Goal: Task Accomplishment & Management: Use online tool/utility

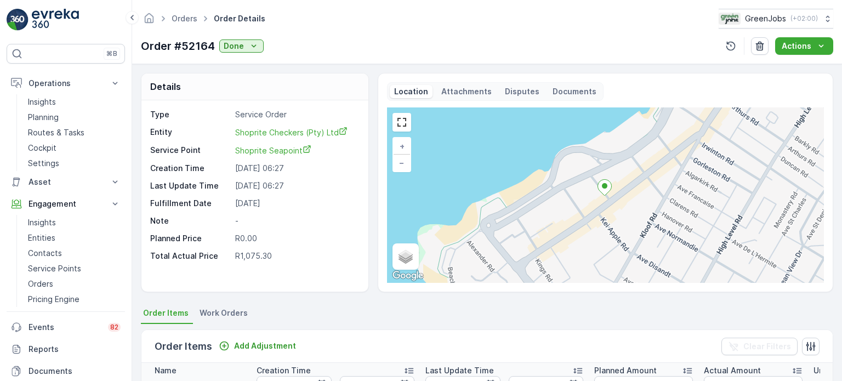
scroll to position [302, 0]
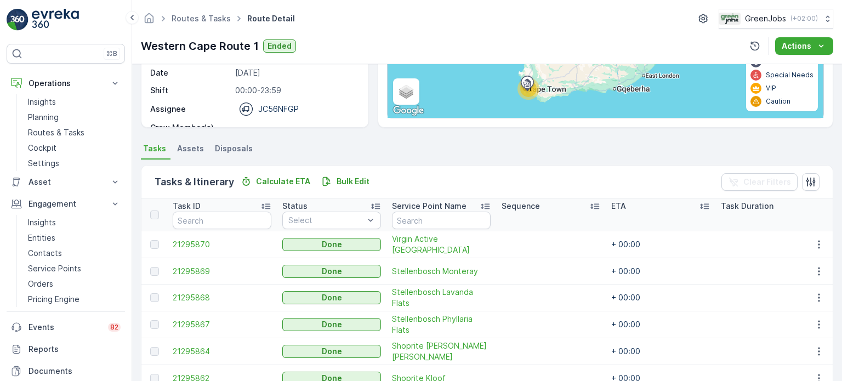
scroll to position [110, 0]
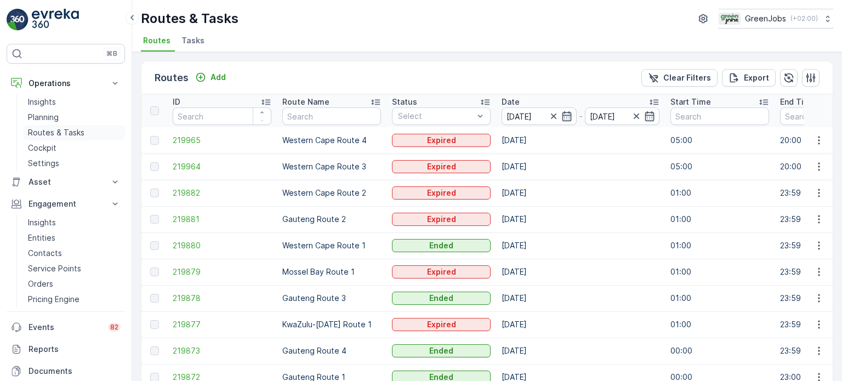
click at [60, 129] on p "Routes & Tasks" at bounding box center [56, 132] width 56 height 11
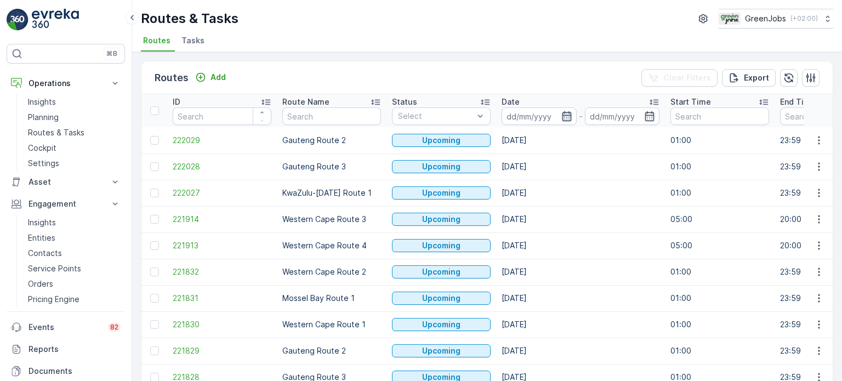
click at [566, 112] on icon "button" at bounding box center [567, 116] width 11 height 11
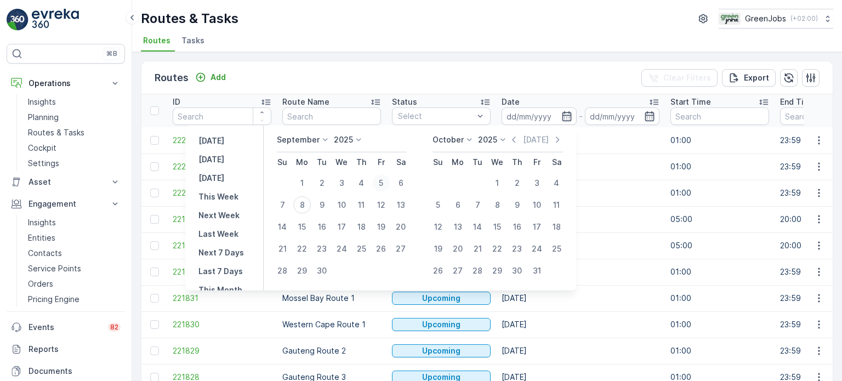
click at [383, 180] on div "5" at bounding box center [381, 183] width 18 height 18
type input "[DATE]"
click at [383, 180] on div "5" at bounding box center [381, 183] width 18 height 18
type input "[DATE]"
click at [383, 180] on div "5" at bounding box center [381, 183] width 18 height 18
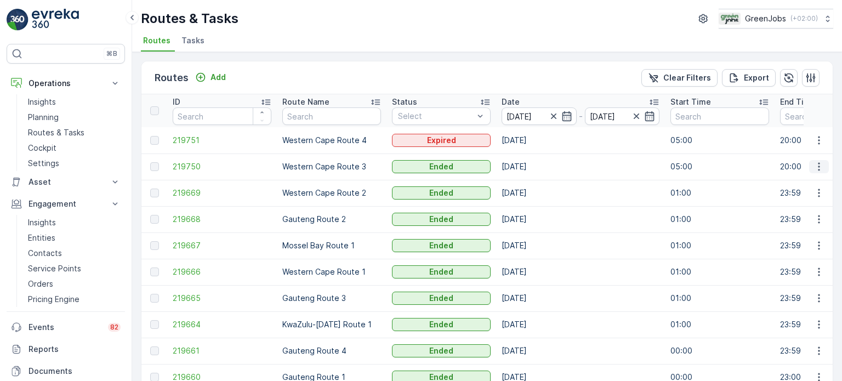
click at [819, 164] on icon "button" at bounding box center [819, 166] width 11 height 11
click at [788, 181] on span "See More Details" at bounding box center [794, 182] width 64 height 11
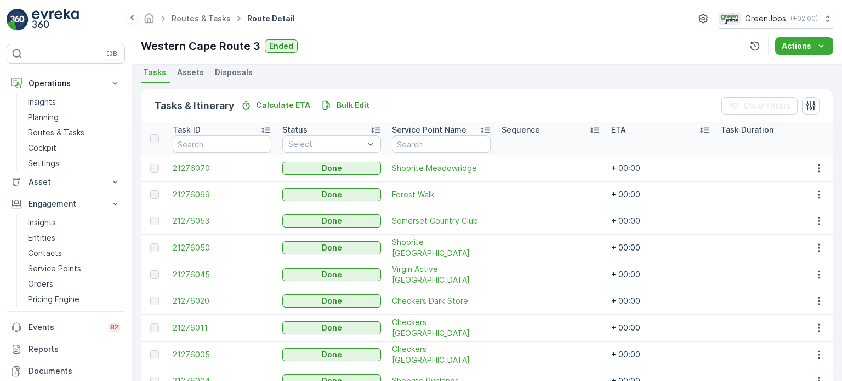
scroll to position [274, 0]
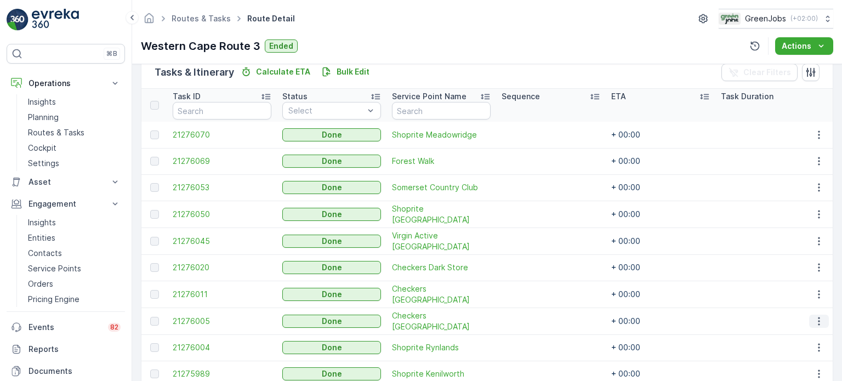
click at [818, 319] on icon "button" at bounding box center [819, 321] width 2 height 8
click at [803, 329] on div "See More Details" at bounding box center [806, 334] width 72 height 15
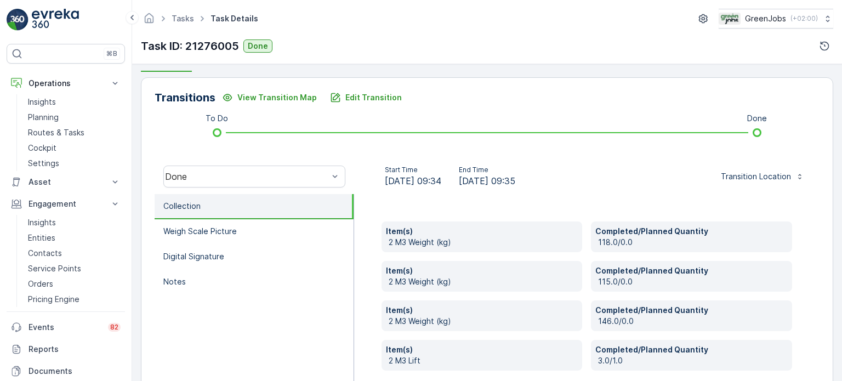
scroll to position [274, 0]
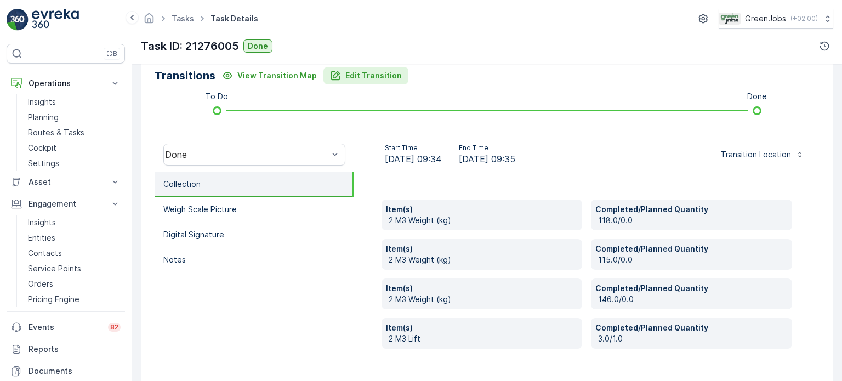
click at [357, 76] on p "Edit Transition" at bounding box center [374, 75] width 56 height 11
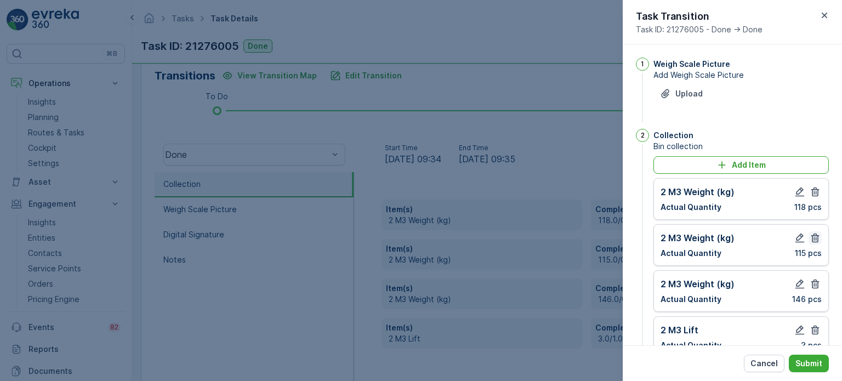
click at [812, 194] on icon "button" at bounding box center [815, 191] width 11 height 11
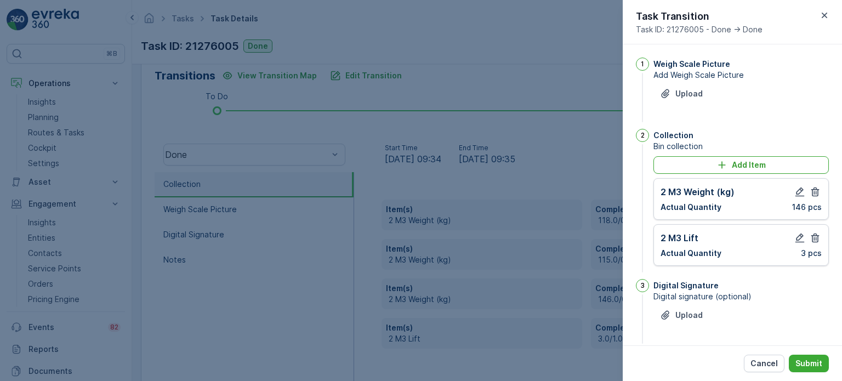
click at [812, 194] on icon "button" at bounding box center [815, 191] width 11 height 11
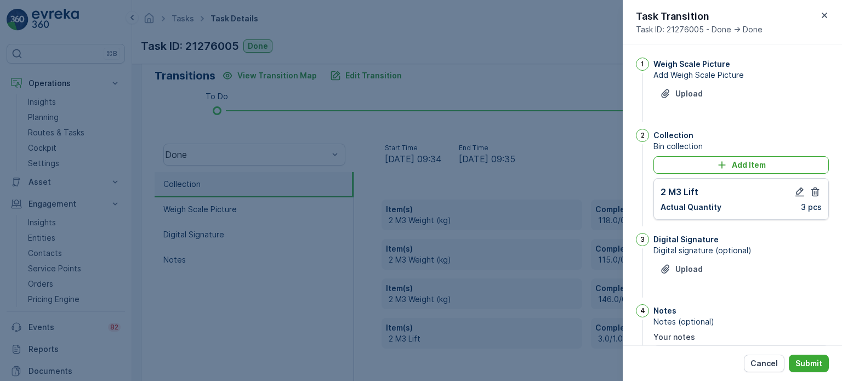
click at [812, 195] on icon "button" at bounding box center [815, 191] width 11 height 11
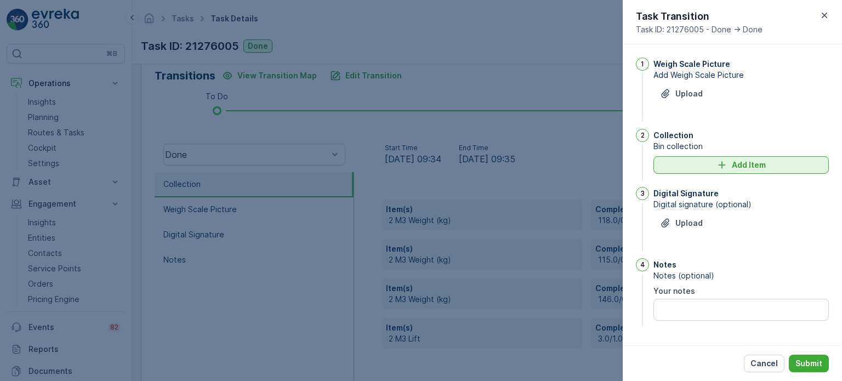
click at [750, 160] on p "Add Item" at bounding box center [749, 165] width 34 height 11
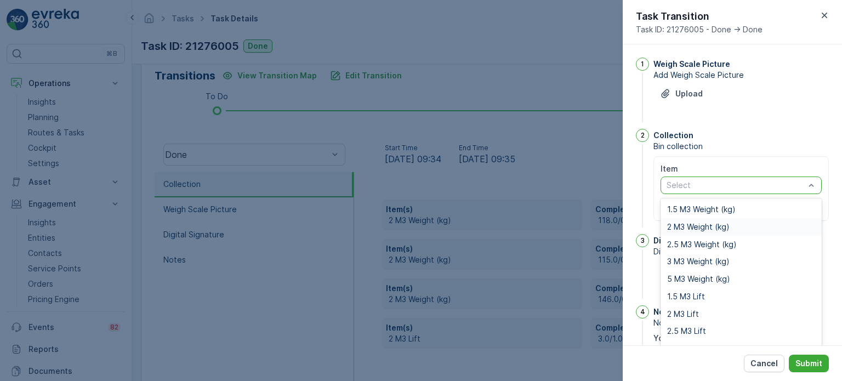
click at [681, 228] on span "2 M3 Weight (kg)" at bounding box center [698, 227] width 63 height 9
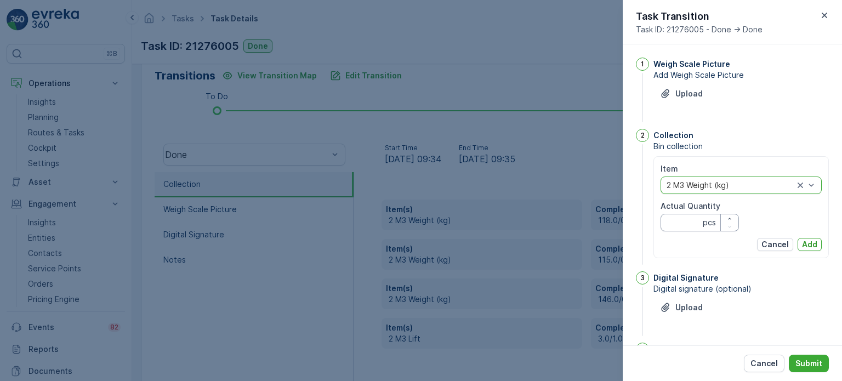
click at [682, 218] on Quantity "Actual Quantity" at bounding box center [700, 223] width 78 height 18
type Quantity "92"
click at [802, 245] on p "Add" at bounding box center [809, 244] width 15 height 11
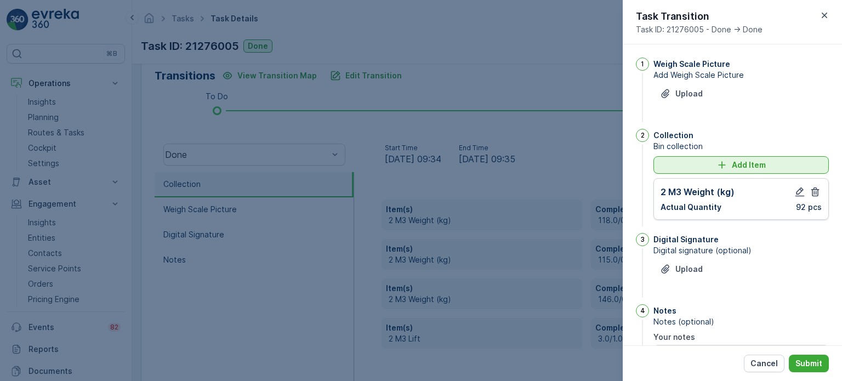
click at [679, 165] on div "Add Item" at bounding box center [741, 165] width 162 height 11
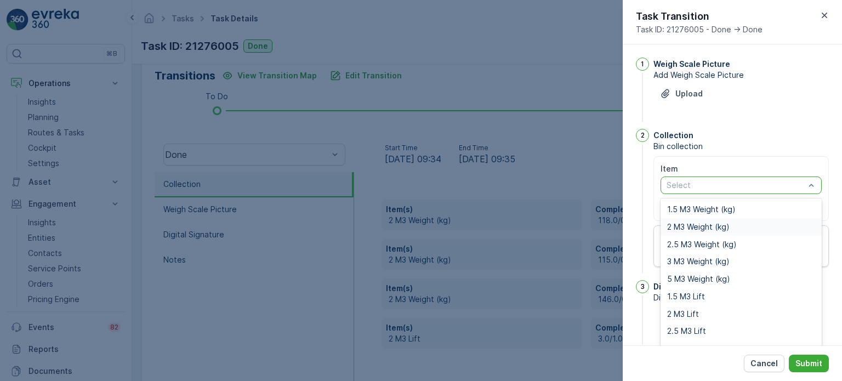
click at [685, 223] on span "2 M3 Weight (kg)" at bounding box center [698, 227] width 63 height 9
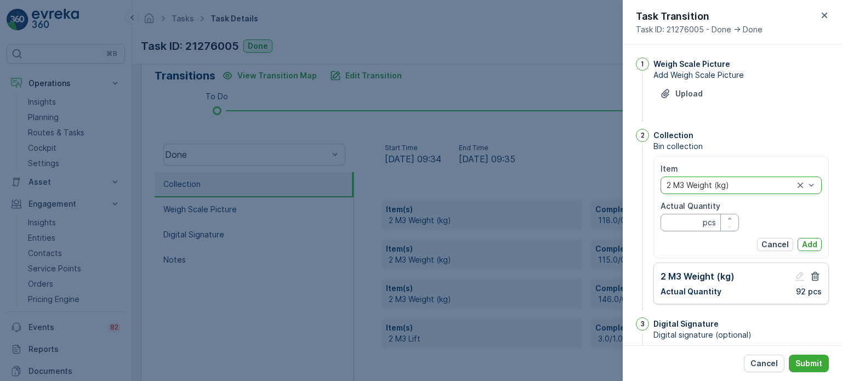
click at [678, 226] on Quantity "Actual Quantity" at bounding box center [700, 223] width 78 height 18
type Quantity "78"
click at [814, 245] on p "Add" at bounding box center [809, 244] width 15 height 11
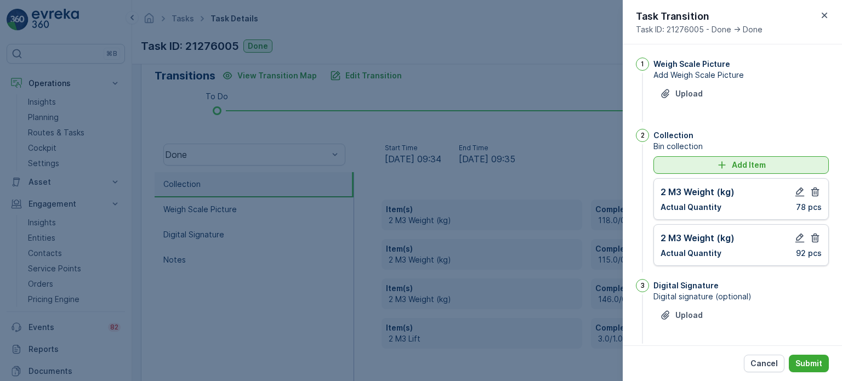
click at [678, 166] on div "Add Item" at bounding box center [741, 165] width 162 height 11
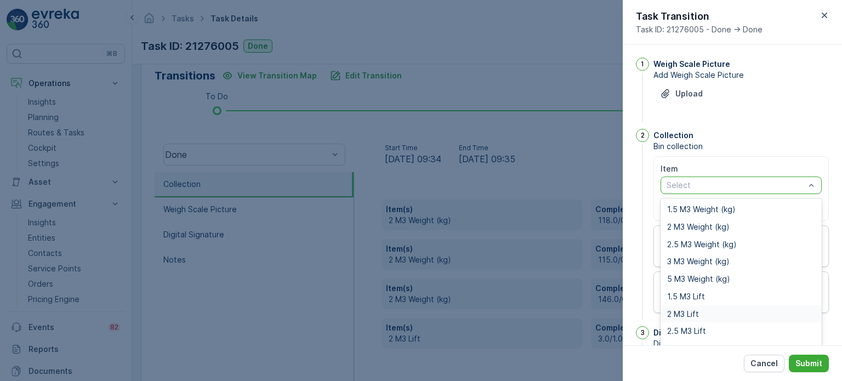
click at [676, 310] on span "2 M3 Lift" at bounding box center [683, 314] width 32 height 9
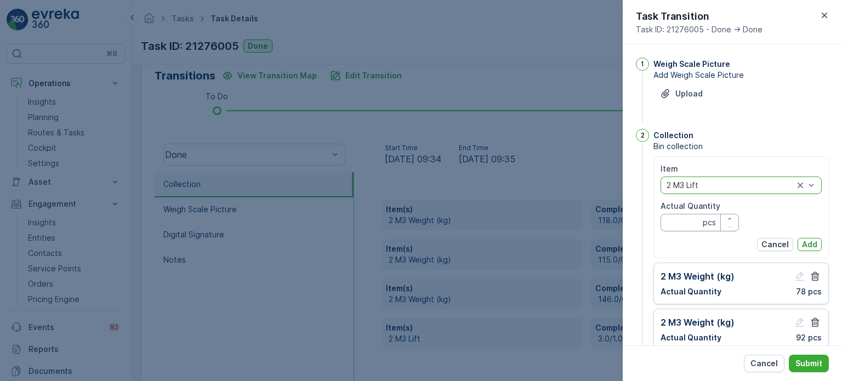
click at [680, 222] on Quantity "Actual Quantity" at bounding box center [700, 223] width 78 height 18
type Quantity "2"
click at [805, 241] on p "Add" at bounding box center [809, 244] width 15 height 11
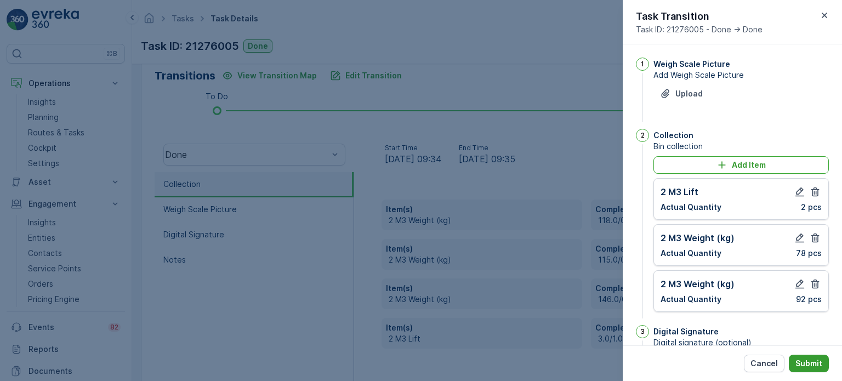
click at [801, 359] on p "Submit" at bounding box center [809, 363] width 27 height 11
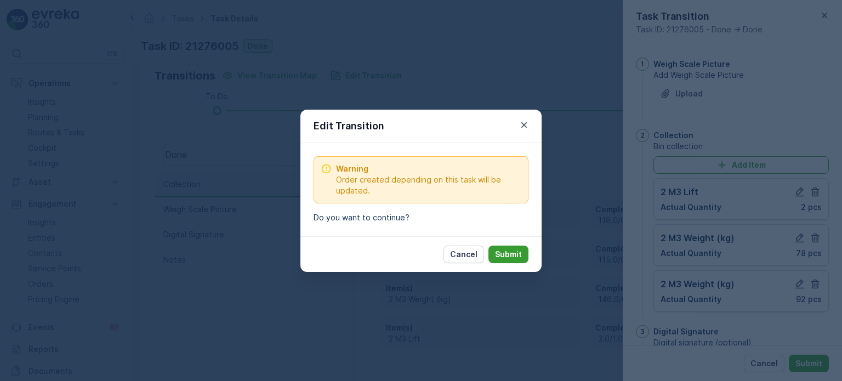
click at [516, 254] on p "Submit" at bounding box center [508, 254] width 27 height 11
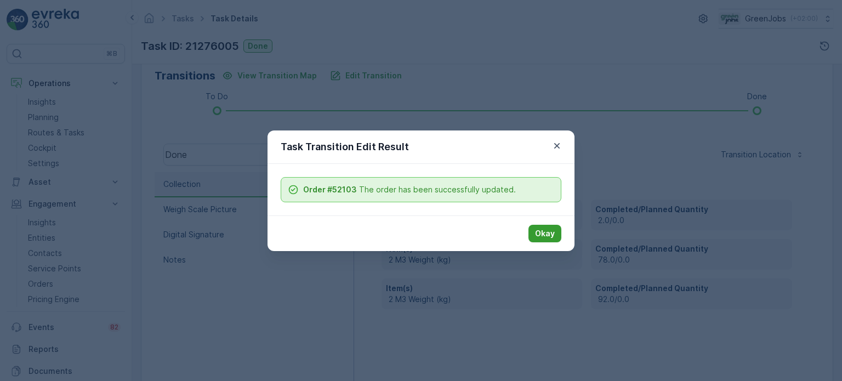
click at [546, 229] on p "Okay" at bounding box center [545, 233] width 20 height 11
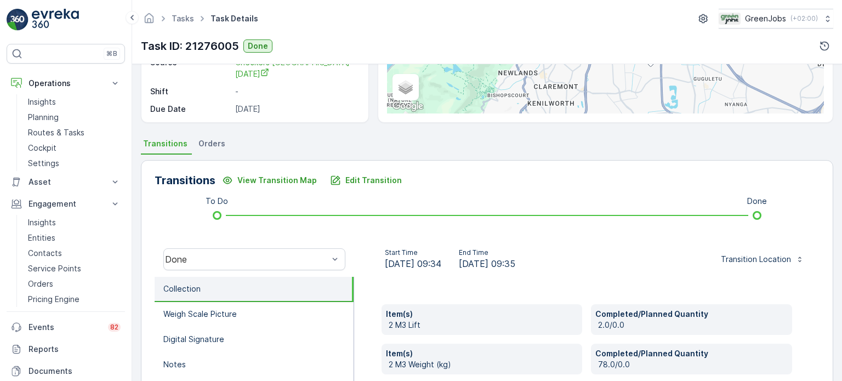
scroll to position [165, 0]
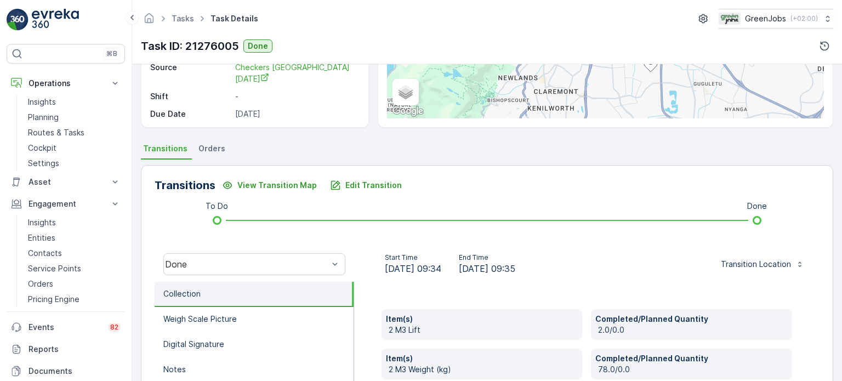
click at [215, 144] on span "Orders" at bounding box center [212, 148] width 27 height 11
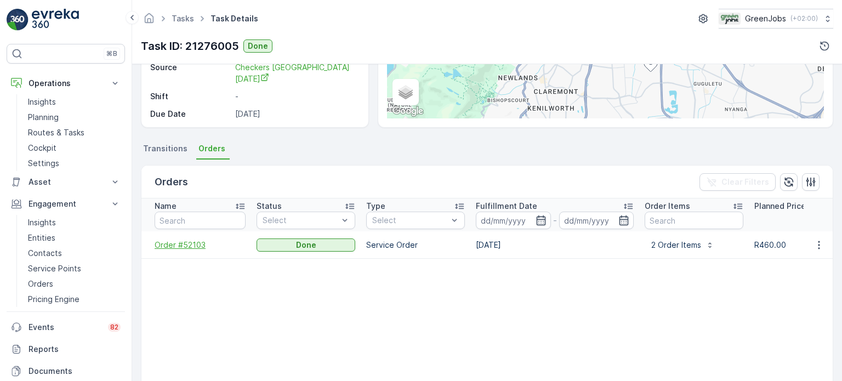
click at [178, 241] on span "Order #52103" at bounding box center [200, 245] width 91 height 11
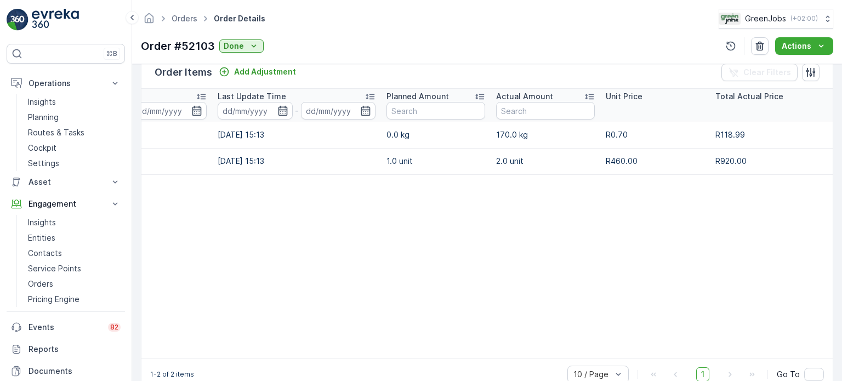
scroll to position [0, 118]
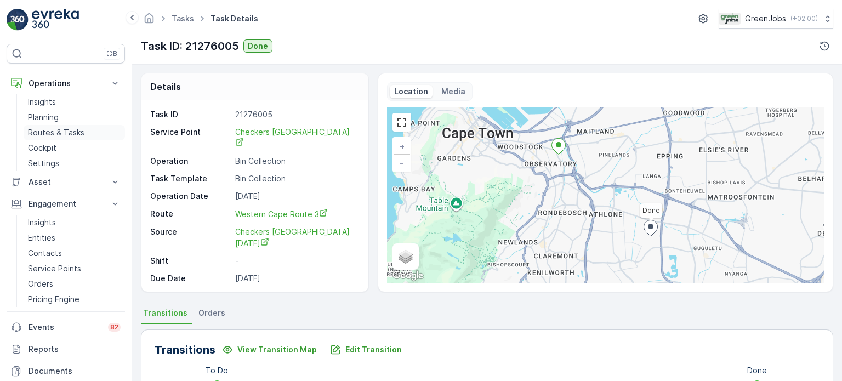
click at [69, 129] on p "Routes & Tasks" at bounding box center [56, 132] width 56 height 11
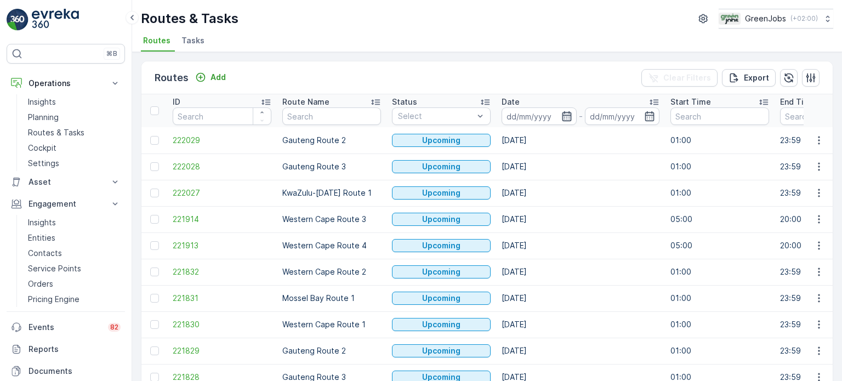
click at [568, 116] on icon "button" at bounding box center [567, 116] width 11 height 11
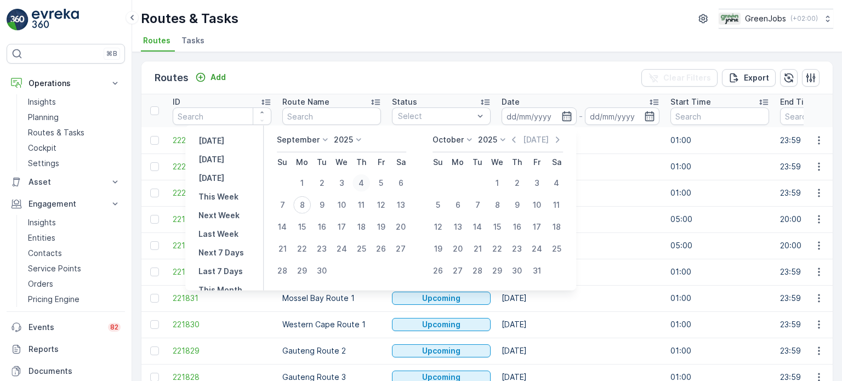
click at [362, 183] on div "4" at bounding box center [362, 183] width 18 height 18
type input "[DATE]"
click at [362, 183] on div "4" at bounding box center [362, 183] width 18 height 18
type input "[DATE]"
click at [362, 183] on div "4" at bounding box center [362, 183] width 18 height 18
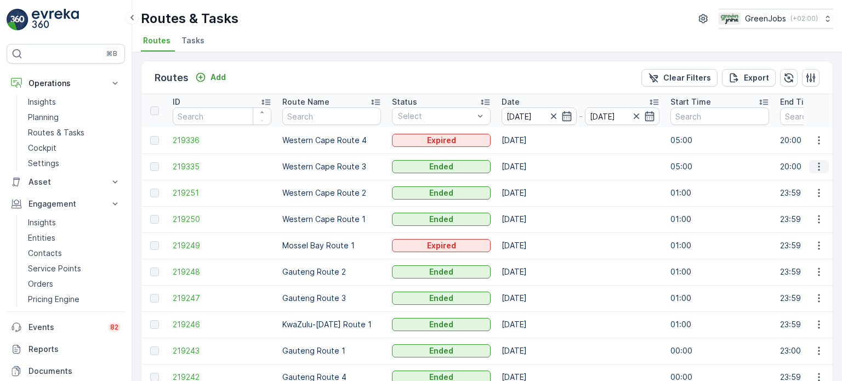
click at [820, 162] on icon "button" at bounding box center [819, 166] width 11 height 11
click at [794, 180] on span "See More Details" at bounding box center [794, 182] width 64 height 11
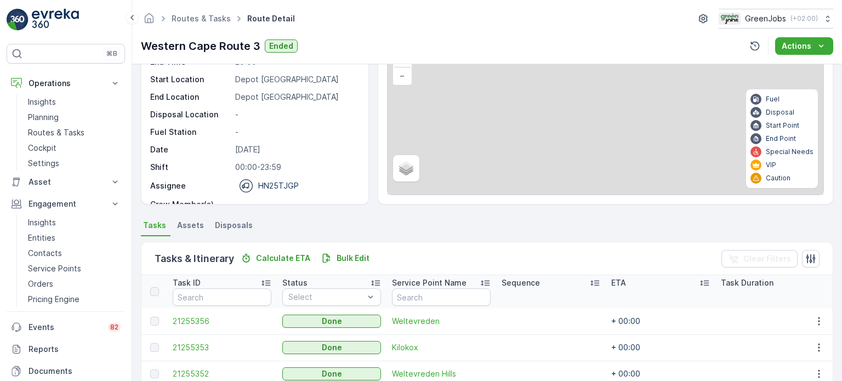
scroll to position [219, 0]
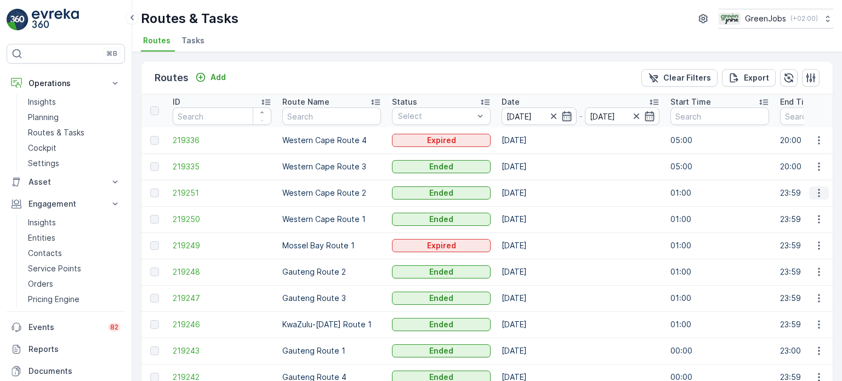
click at [815, 193] on icon "button" at bounding box center [819, 193] width 11 height 11
click at [805, 206] on span "See More Details" at bounding box center [794, 208] width 64 height 11
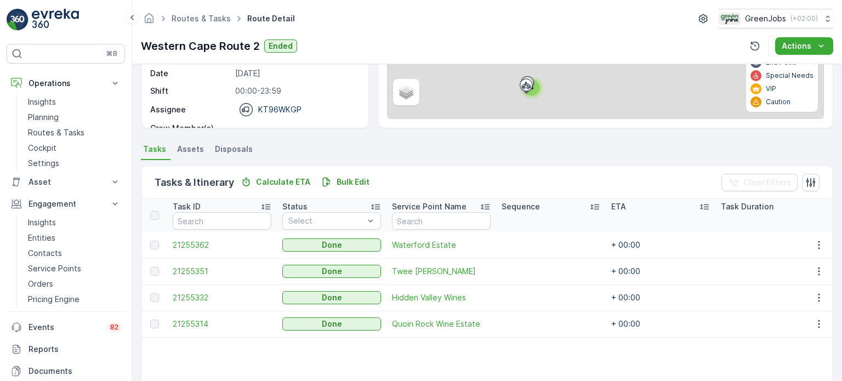
scroll to position [219, 0]
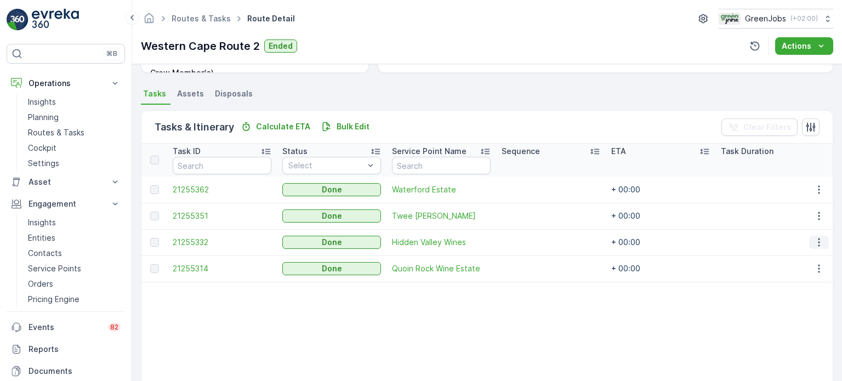
click at [818, 240] on icon "button" at bounding box center [819, 242] width 11 height 11
click at [790, 255] on span "See More Details" at bounding box center [806, 258] width 64 height 11
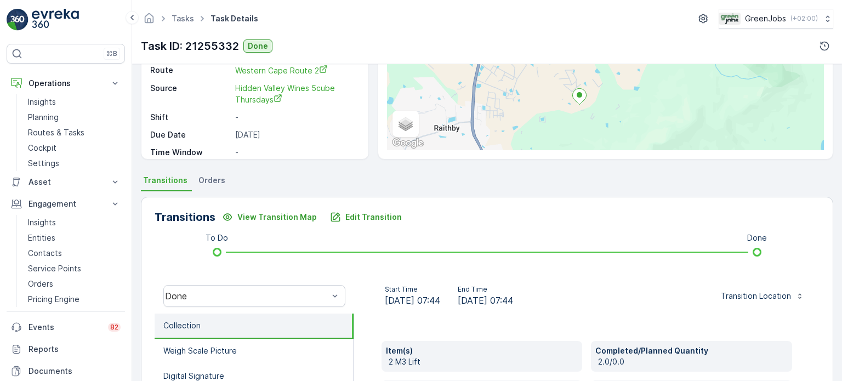
scroll to position [110, 0]
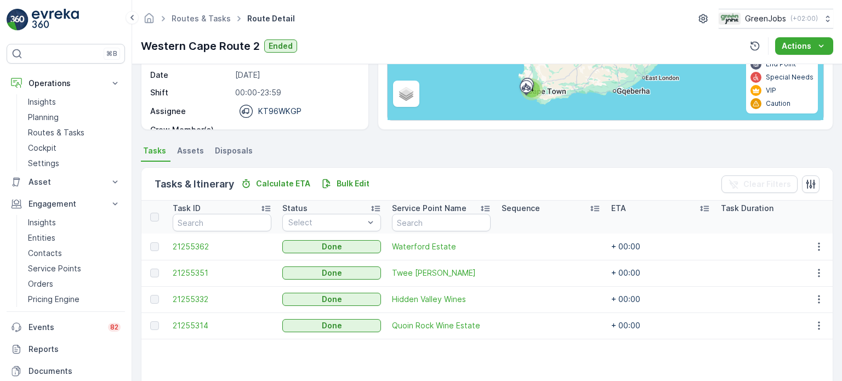
scroll to position [165, 0]
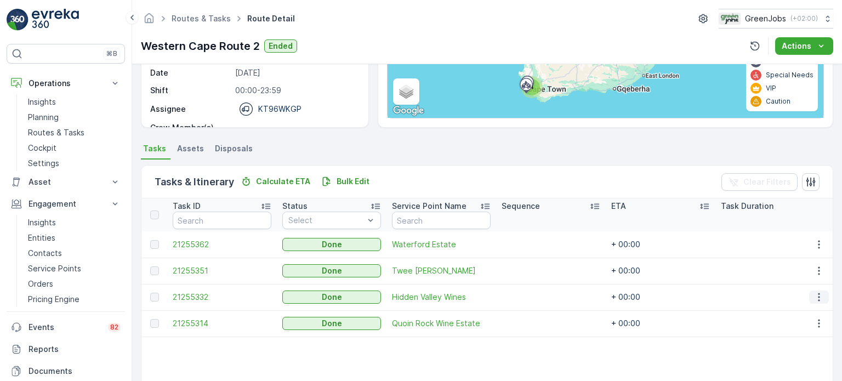
click at [819, 292] on icon "button" at bounding box center [819, 297] width 11 height 11
click at [820, 314] on span "See More Details" at bounding box center [806, 313] width 64 height 11
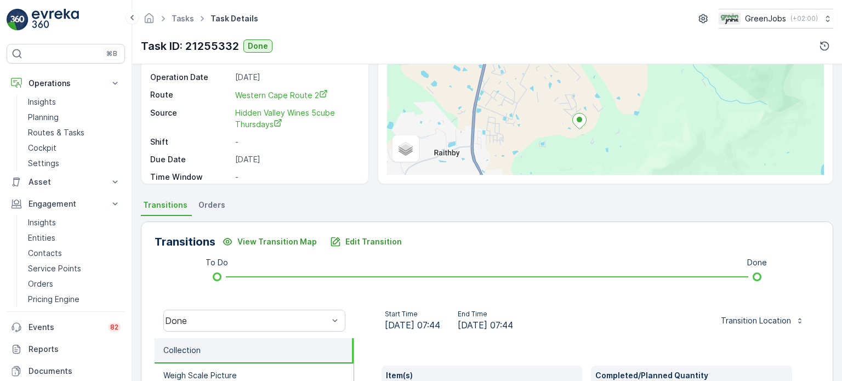
scroll to position [110, 0]
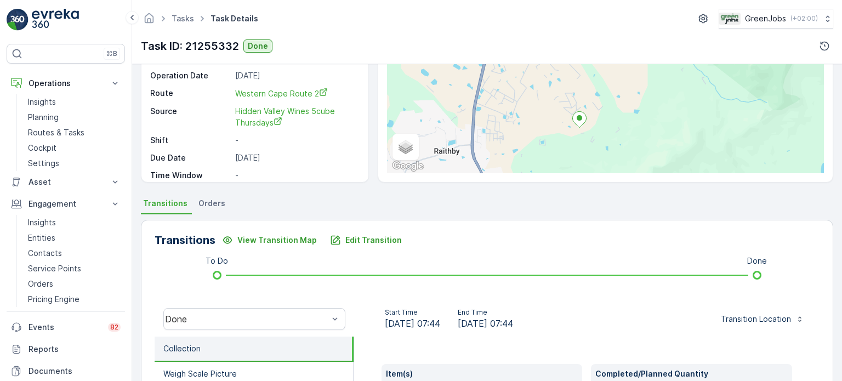
click at [219, 198] on span "Orders" at bounding box center [212, 203] width 27 height 11
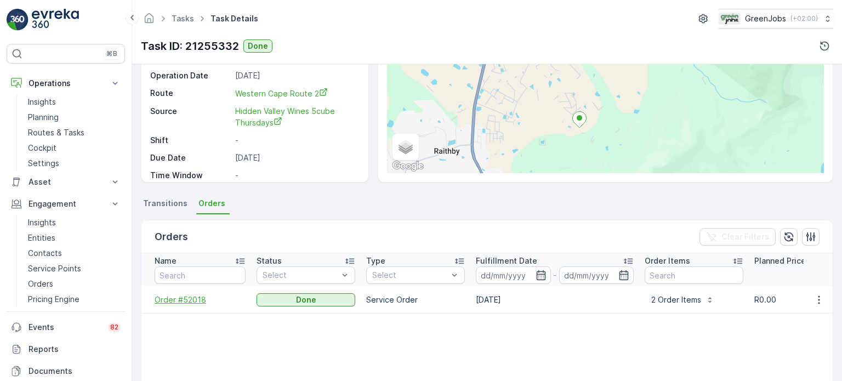
click at [186, 298] on span "Order #52018" at bounding box center [200, 300] width 91 height 11
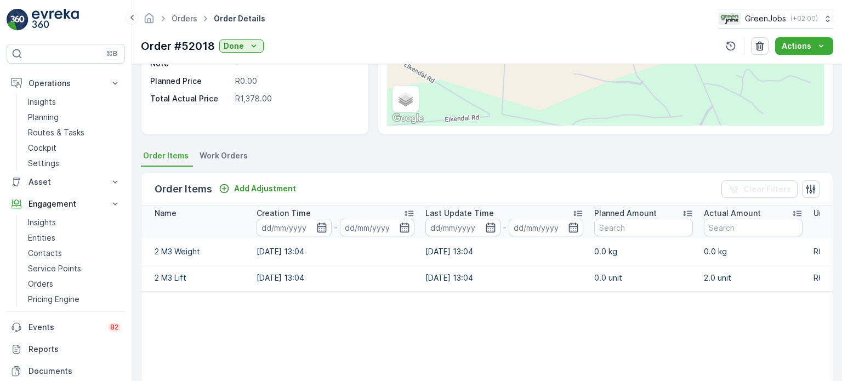
scroll to position [165, 0]
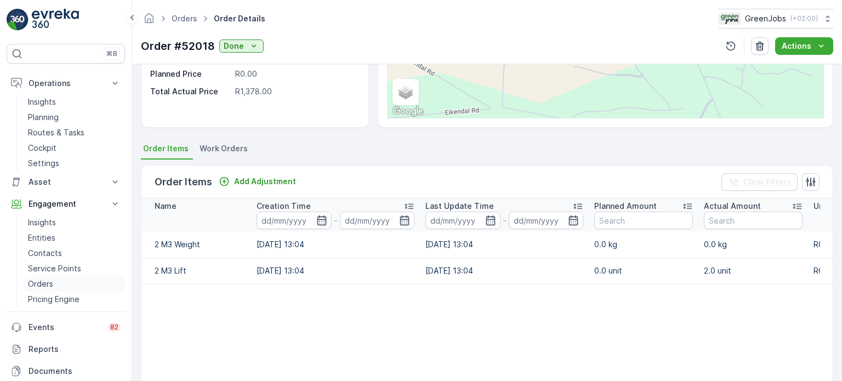
click at [44, 279] on p "Orders" at bounding box center [40, 284] width 25 height 11
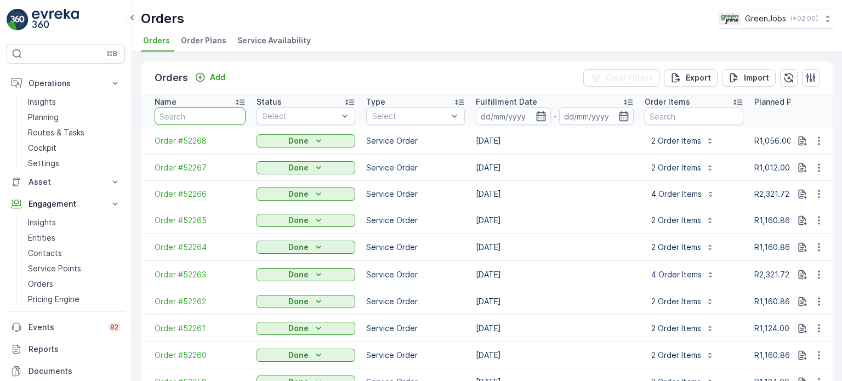
click at [203, 112] on input "text" at bounding box center [200, 116] width 91 height 18
type input "52018"
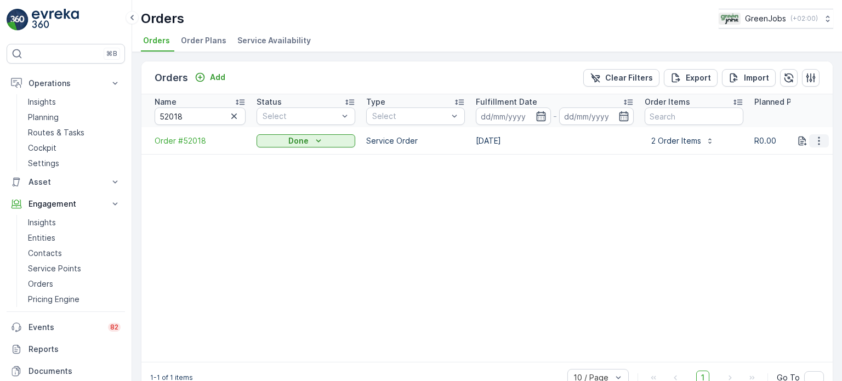
click at [816, 139] on icon "button" at bounding box center [819, 140] width 11 height 11
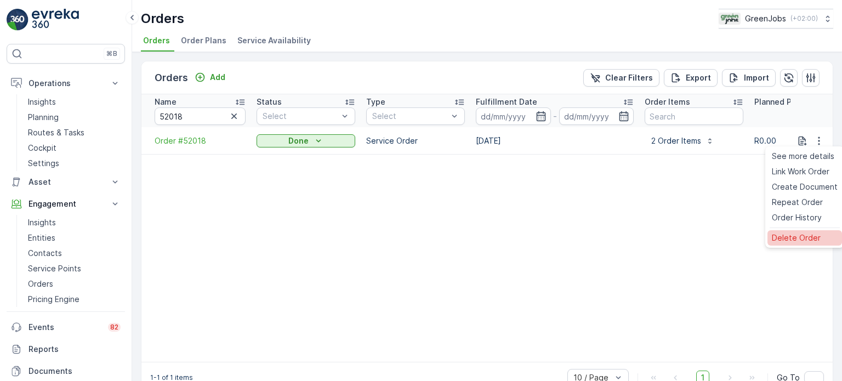
click at [799, 236] on span "Delete Order" at bounding box center [796, 238] width 49 height 11
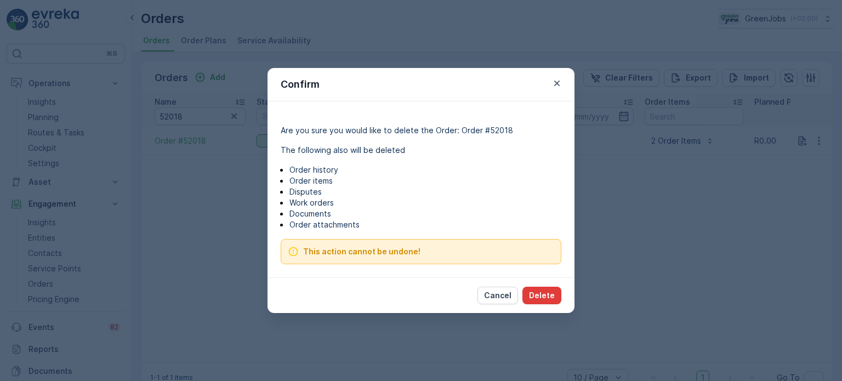
click at [556, 295] on button "Delete" at bounding box center [542, 296] width 39 height 18
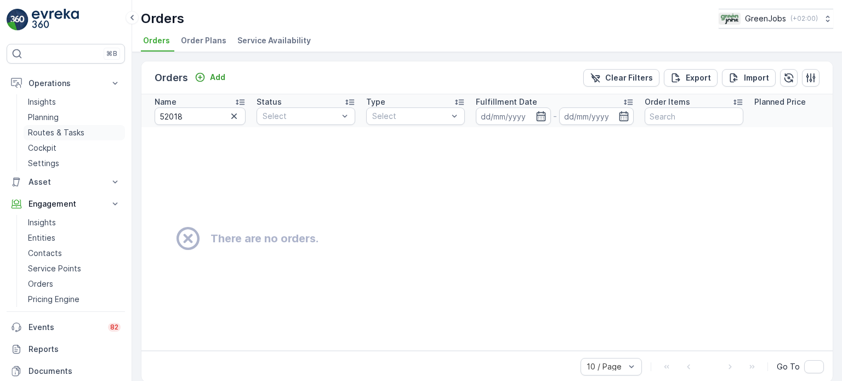
click at [59, 130] on p "Routes & Tasks" at bounding box center [56, 132] width 56 height 11
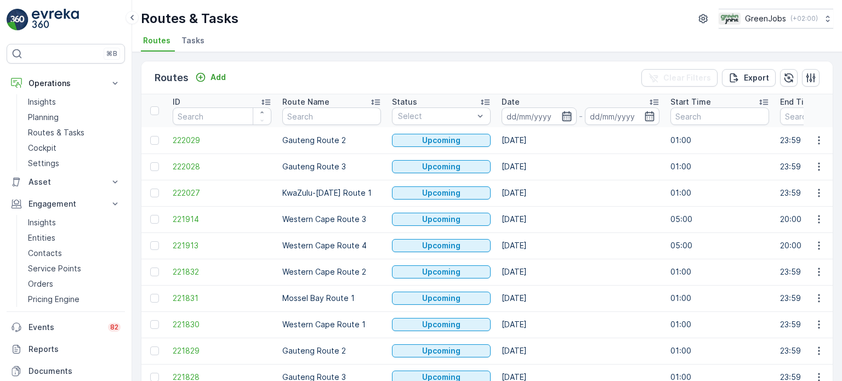
click at [564, 115] on icon "button" at bounding box center [566, 116] width 9 height 10
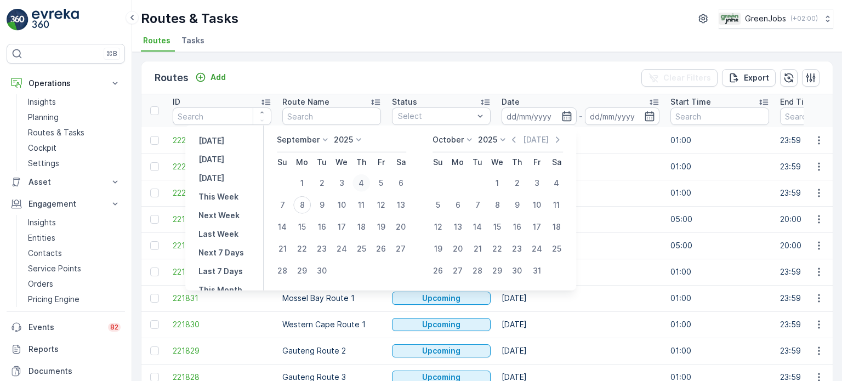
click at [361, 182] on div "4" at bounding box center [362, 183] width 18 height 18
type input "[DATE]"
click at [361, 182] on div "4" at bounding box center [362, 183] width 18 height 18
type input "[DATE]"
click at [361, 182] on div "4" at bounding box center [362, 183] width 18 height 18
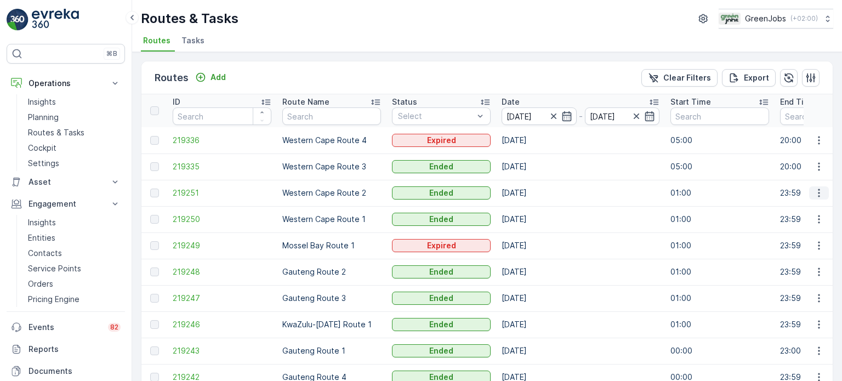
click at [818, 194] on icon "button" at bounding box center [819, 193] width 11 height 11
drag, startPoint x: 816, startPoint y: 197, endPoint x: 789, endPoint y: 217, distance: 33.3
click at [789, 217] on div "View Route Tracking" at bounding box center [799, 224] width 84 height 15
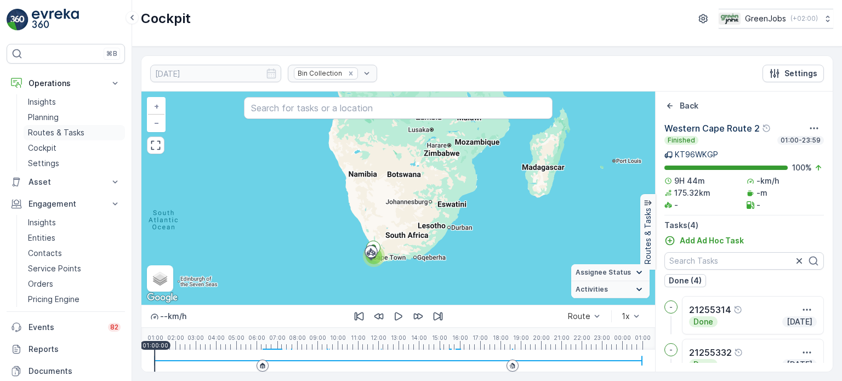
click at [56, 134] on p "Routes & Tasks" at bounding box center [56, 132] width 56 height 11
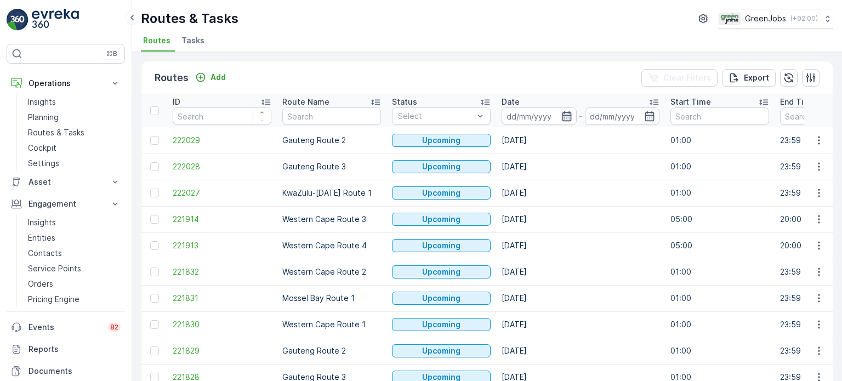
click at [565, 117] on icon "button" at bounding box center [567, 116] width 11 height 11
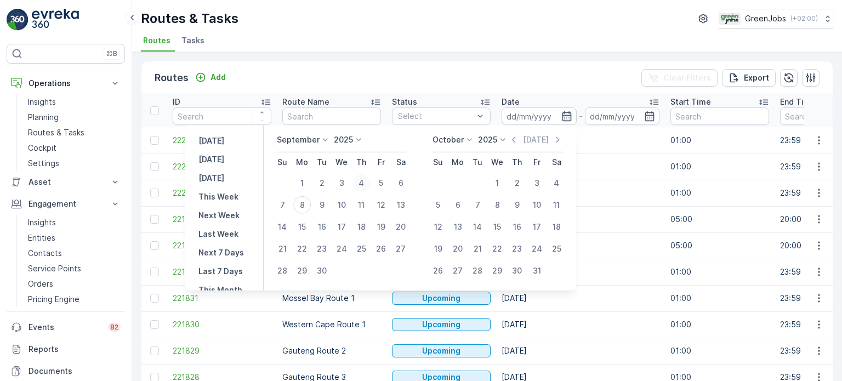
click at [366, 184] on div "4" at bounding box center [362, 183] width 18 height 18
type input "[DATE]"
click at [366, 184] on div "4" at bounding box center [362, 183] width 18 height 18
type input "[DATE]"
click at [366, 184] on div "4" at bounding box center [362, 183] width 18 height 18
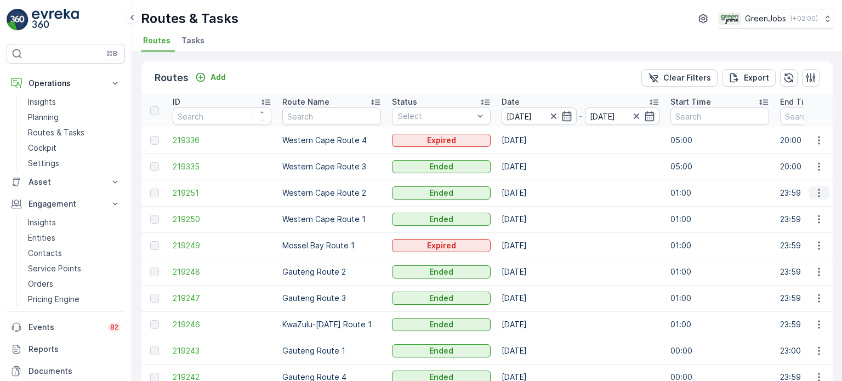
click at [818, 192] on icon "button" at bounding box center [819, 193] width 2 height 8
click at [784, 211] on span "See More Details" at bounding box center [794, 208] width 64 height 11
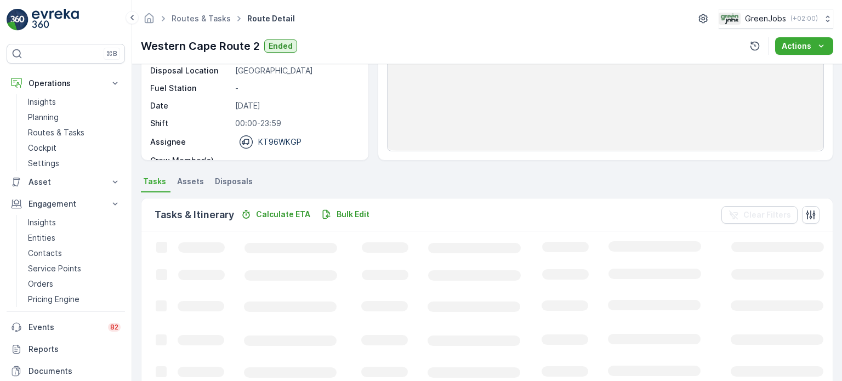
scroll to position [165, 0]
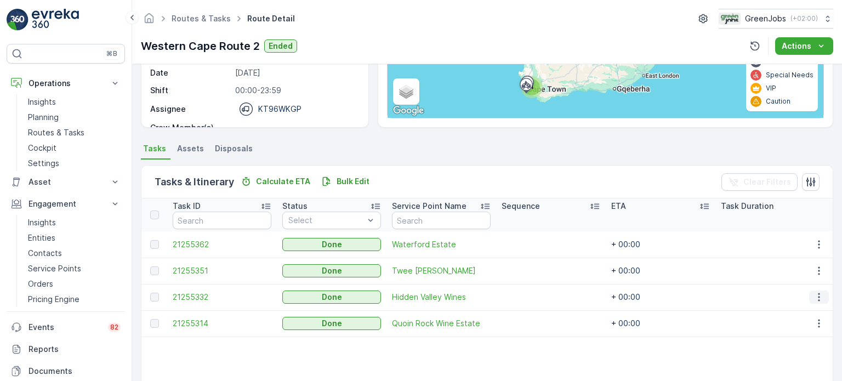
click at [814, 301] on icon "button" at bounding box center [819, 297] width 11 height 11
click at [790, 313] on span "See More Details" at bounding box center [806, 313] width 64 height 11
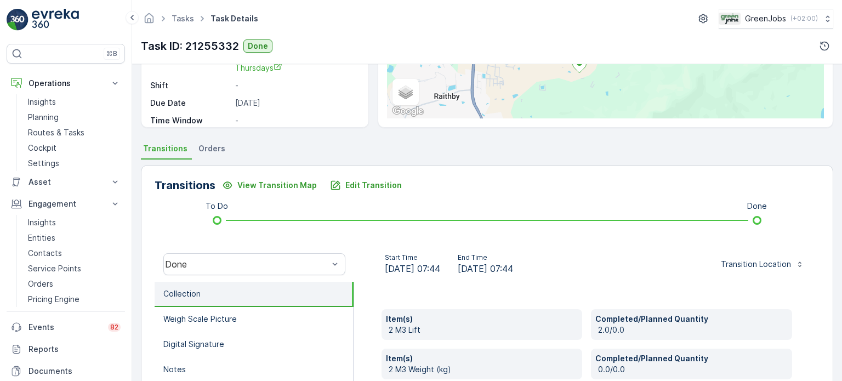
scroll to position [165, 0]
click at [215, 149] on span "Orders" at bounding box center [212, 148] width 27 height 11
